Goal: Task Accomplishment & Management: Use online tool/utility

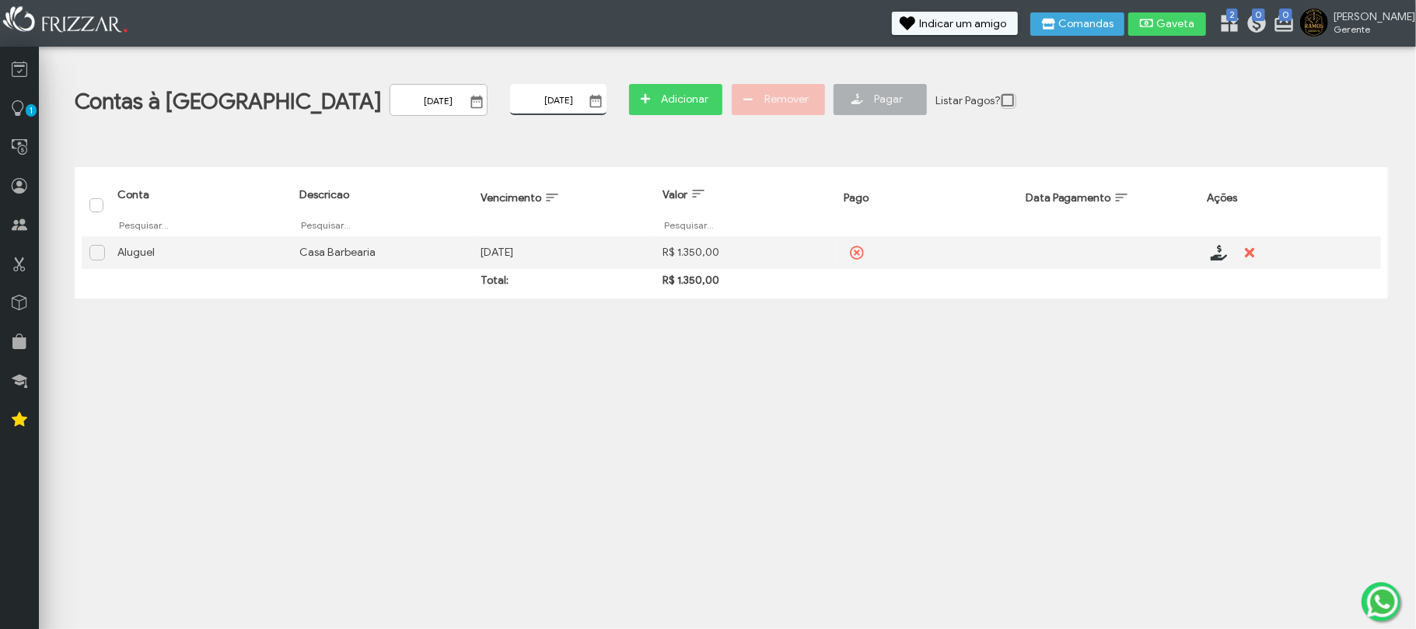
drag, startPoint x: 383, startPoint y: 100, endPoint x: 365, endPoint y: 103, distance: 18.9
click at [510, 103] on input "[DATE]" at bounding box center [558, 99] width 96 height 31
click at [510, 101] on input "[DATE]" at bounding box center [558, 99] width 96 height 31
click at [510, 100] on input "[DATE]" at bounding box center [558, 99] width 96 height 31
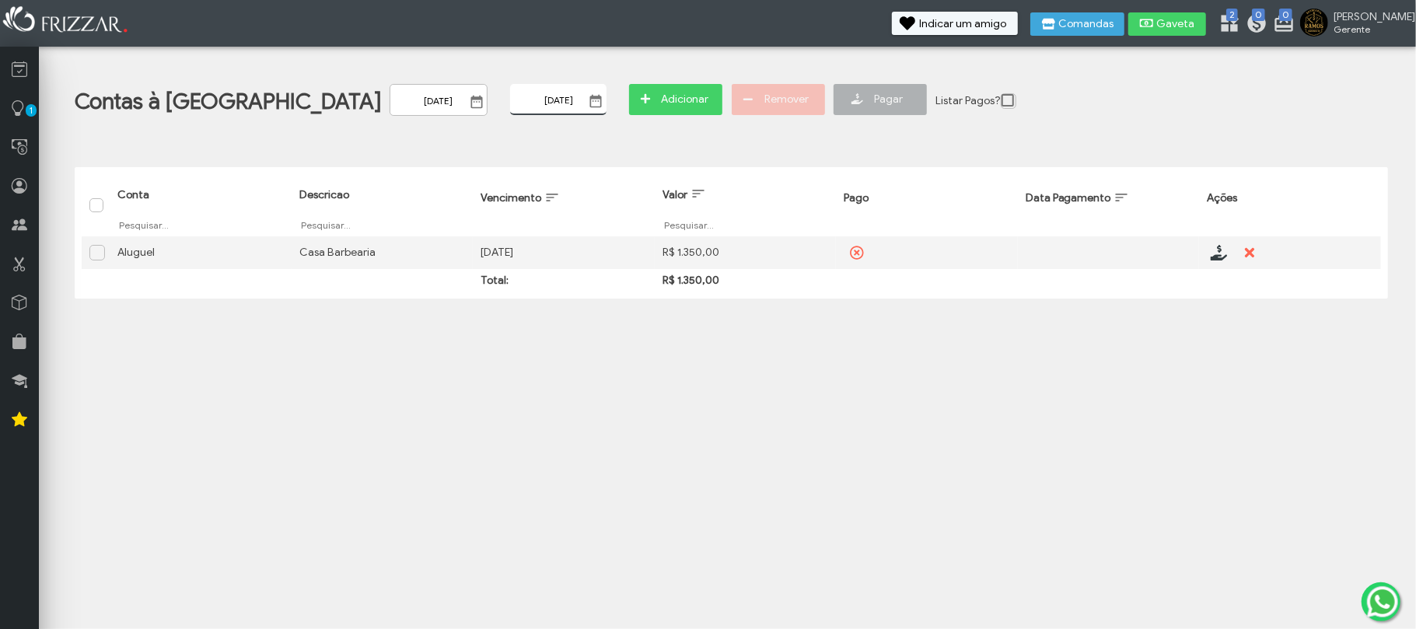
click at [417, 134] on div "Contas à [GEOGRAPHIC_DATA] [DATE] ui-button [DATE] ui-button Adicionar Remover …" at bounding box center [731, 182] width 1360 height 257
click at [1003, 98] on span at bounding box center [1011, 102] width 16 height 16
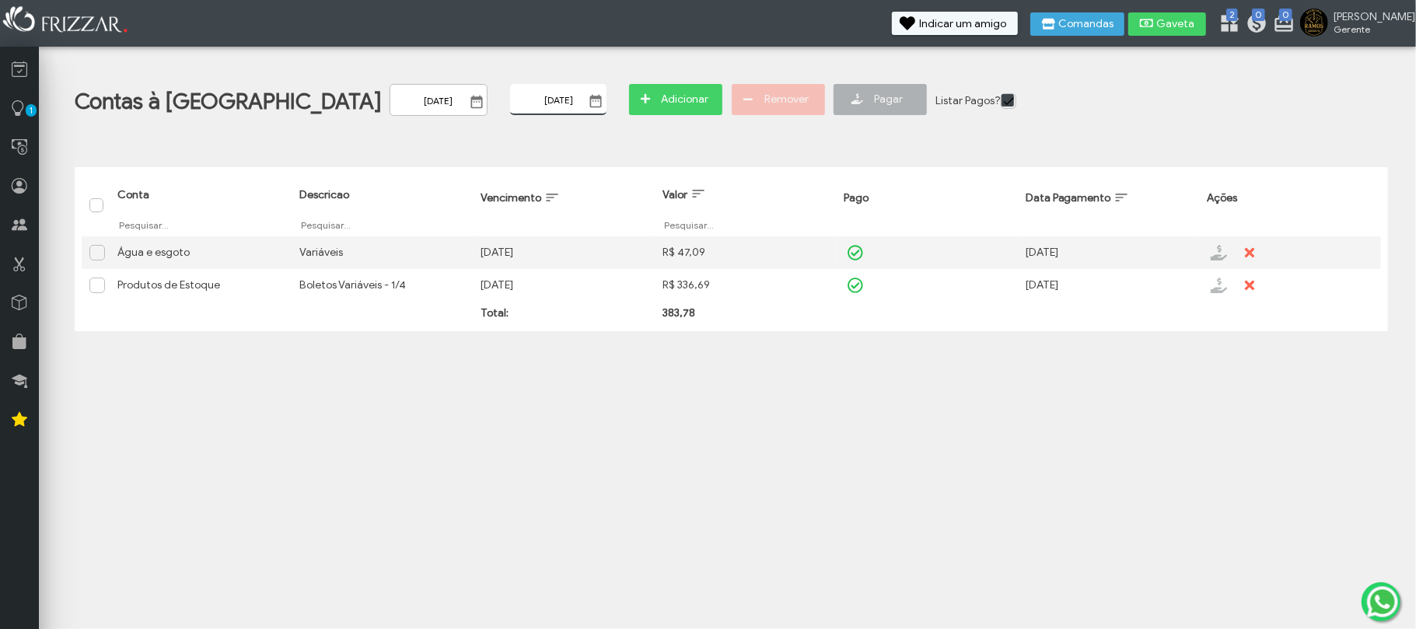
click at [510, 96] on input "[DATE]" at bounding box center [558, 99] width 96 height 31
drag, startPoint x: 382, startPoint y: 98, endPoint x: 371, endPoint y: 91, distance: 13.6
click at [510, 93] on input "[DATE]" at bounding box center [558, 99] width 96 height 31
type input "[DATE]"
click at [473, 131] on div "Contas à [GEOGRAPHIC_DATA] [DATE] ui-button [DATE] ui-button Adicionar Remover …" at bounding box center [731, 198] width 1360 height 289
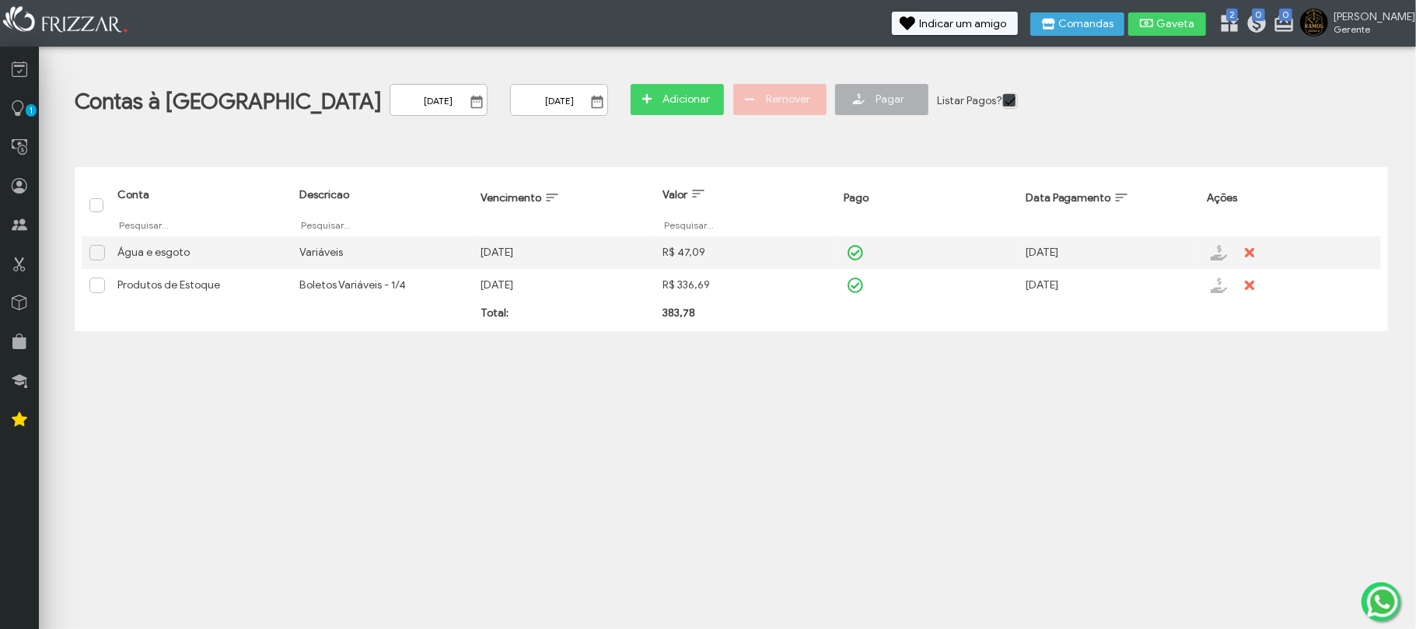
click at [1029, 87] on div "Contas à [GEOGRAPHIC_DATA] [DATE] ui-button [DATE] ui-button Adicionar Remover …" at bounding box center [743, 107] width 1336 height 46
